Goal: Task Accomplishment & Management: Manage account settings

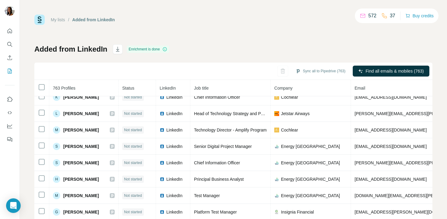
scroll to position [90, 0]
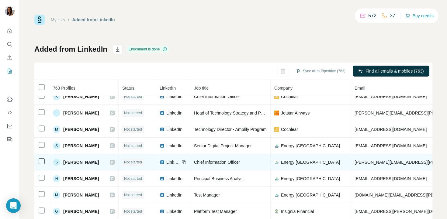
click at [176, 161] on span "LinkedIn" at bounding box center [172, 162] width 13 height 6
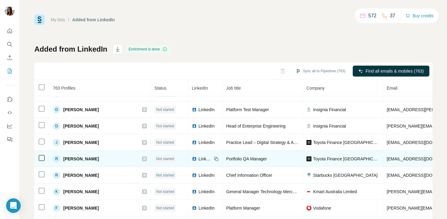
scroll to position [193, 0]
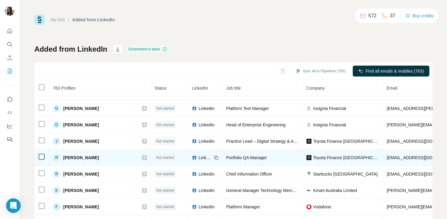
click at [199, 156] on span "LinkedIn" at bounding box center [205, 158] width 13 height 6
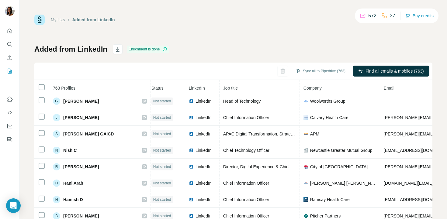
scroll to position [876, 3]
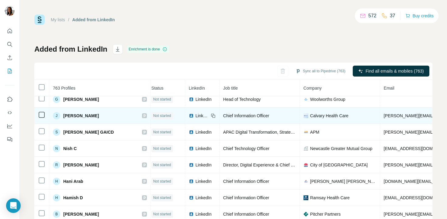
click at [196, 114] on span "LinkedIn" at bounding box center [202, 116] width 13 height 6
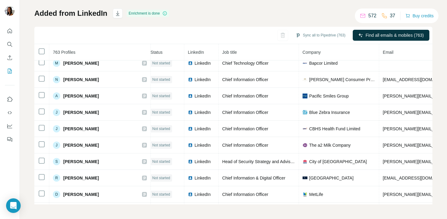
scroll to position [1441, 4]
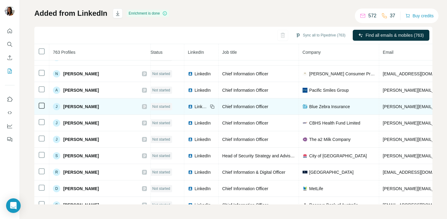
click at [73, 108] on span "[PERSON_NAME]" at bounding box center [81, 107] width 36 height 6
click at [152, 104] on span "Not started" at bounding box center [161, 106] width 18 height 5
click at [143, 105] on icon at bounding box center [145, 106] width 4 height 5
click at [114, 106] on div "J [PERSON_NAME]" at bounding box center [100, 106] width 94 height 7
click at [143, 106] on icon at bounding box center [144, 106] width 2 height 3
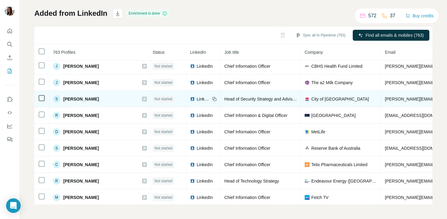
scroll to position [1499, 2]
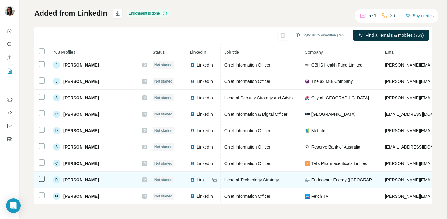
click at [197, 179] on span "LinkedIn" at bounding box center [203, 180] width 13 height 6
